Goal: Find specific page/section: Find specific page/section

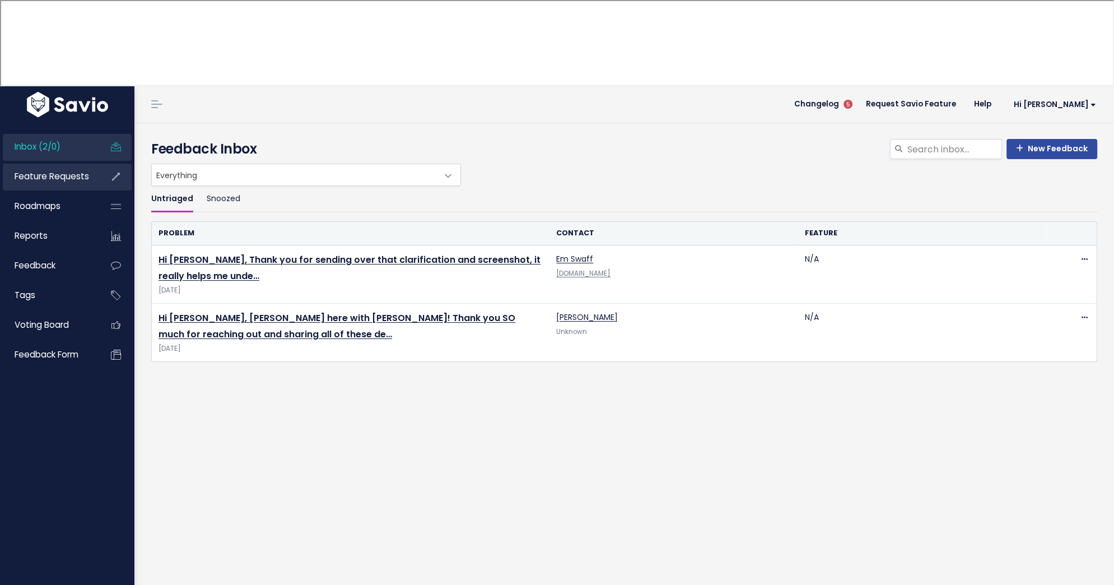
click at [51, 170] on span "Feature Requests" at bounding box center [52, 176] width 74 height 12
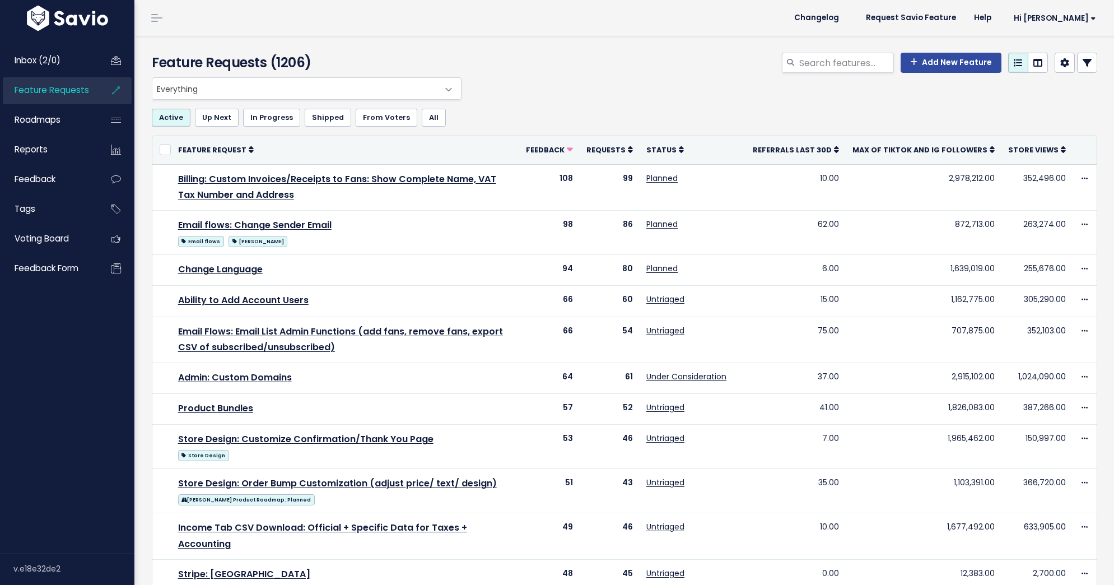
click at [221, 87] on span "Everything" at bounding box center [295, 88] width 286 height 21
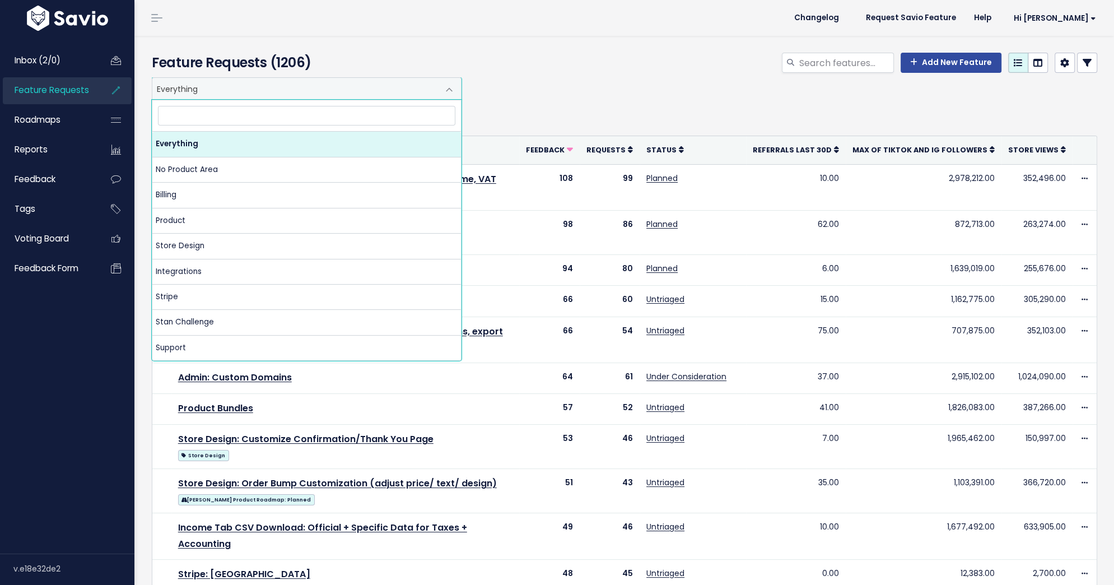
click at [221, 87] on span "Everything" at bounding box center [295, 88] width 286 height 21
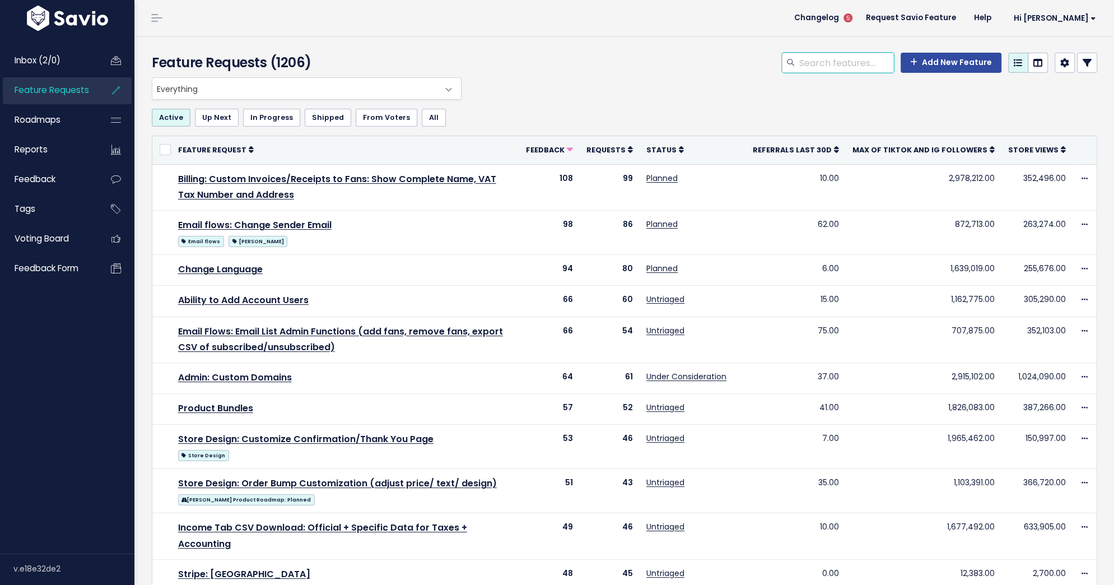
click at [822, 62] on input "search" at bounding box center [846, 63] width 96 height 20
type input "import tags"
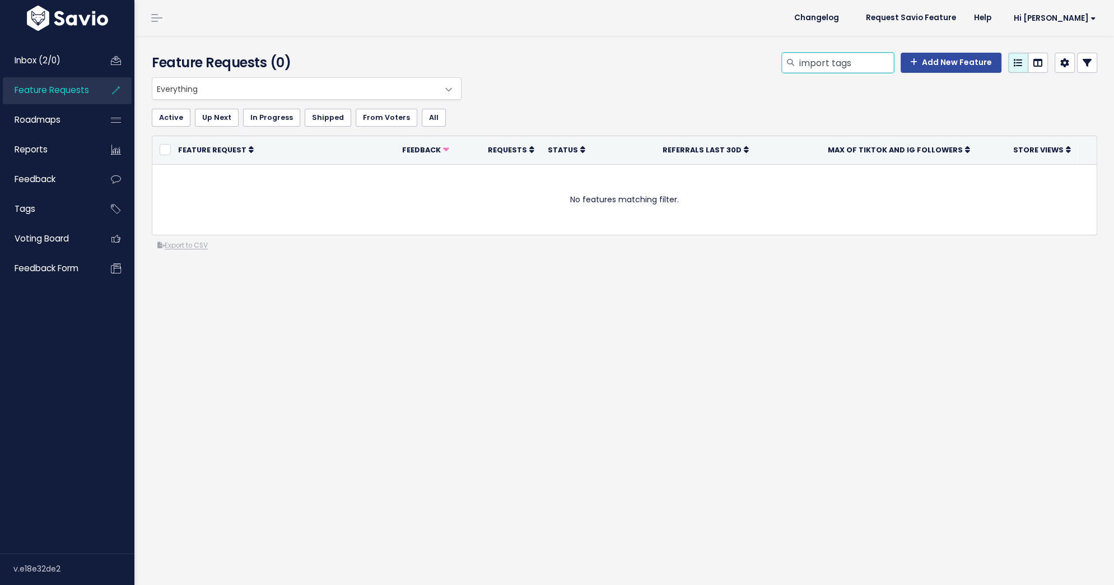
click at [850, 61] on input "import tags" at bounding box center [846, 63] width 96 height 20
type input "tags"
